Goal: Information Seeking & Learning: Learn about a topic

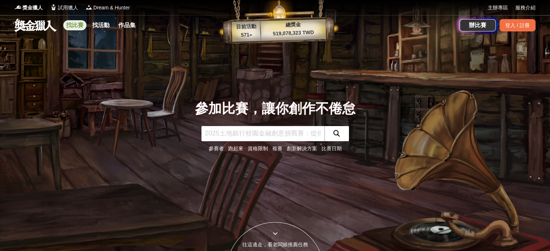
click at [71, 23] on link "找比賽" at bounding box center [74, 25] width 23 height 10
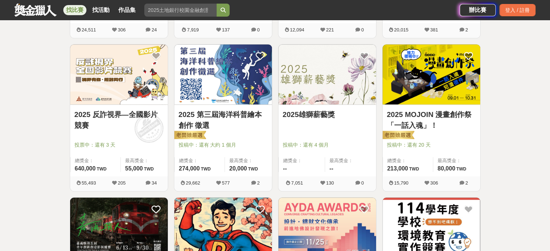
scroll to position [867, 0]
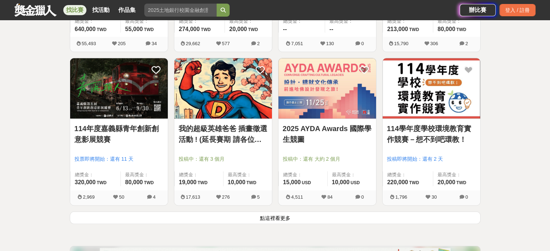
click at [308, 218] on button "點這裡看更多" at bounding box center [275, 217] width 411 height 13
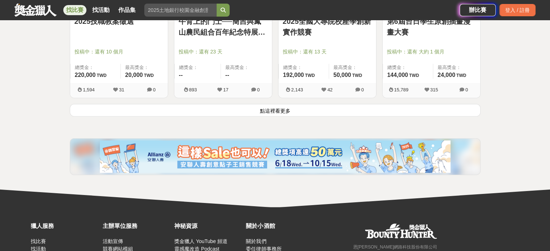
scroll to position [1945, 0]
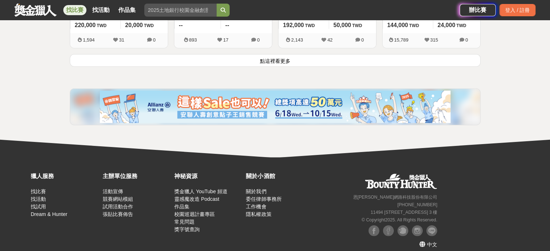
click at [275, 57] on button "點這裡看更多" at bounding box center [275, 60] width 411 height 13
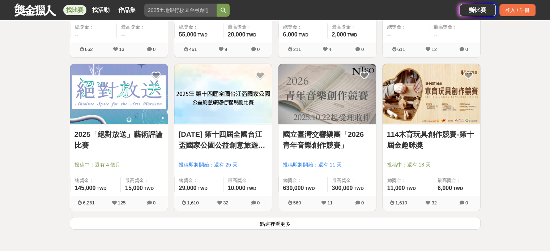
scroll to position [2740, 0]
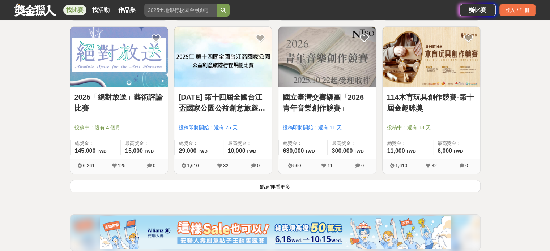
click at [365, 180] on button "點這裡看更多" at bounding box center [275, 186] width 411 height 13
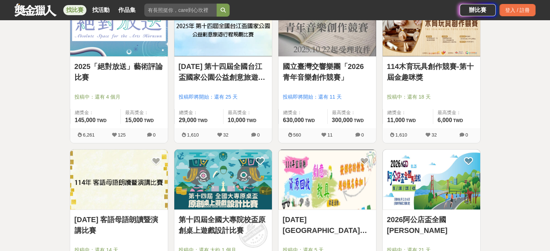
scroll to position [2885, 0]
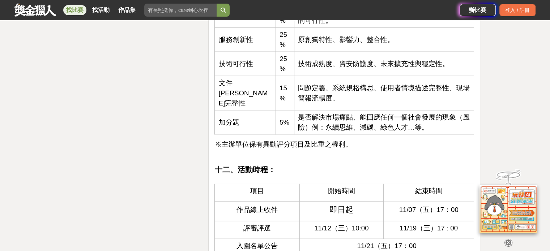
scroll to position [1698, 0]
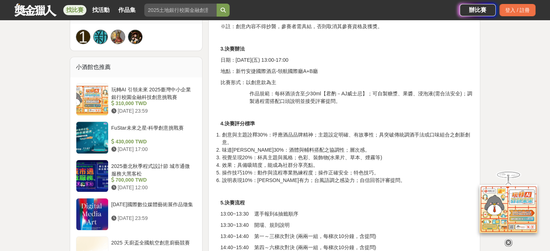
scroll to position [795, 0]
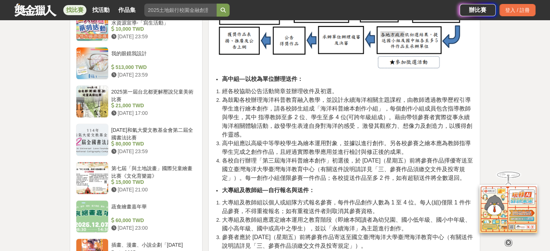
scroll to position [759, 0]
